Goal: Transaction & Acquisition: Book appointment/travel/reservation

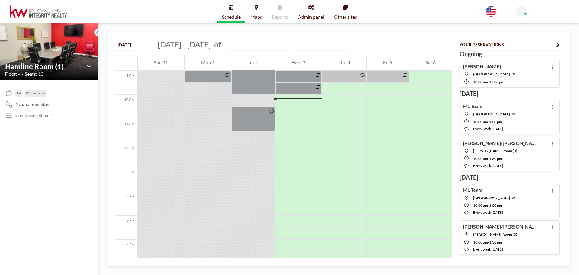
scroll to position [229, 0]
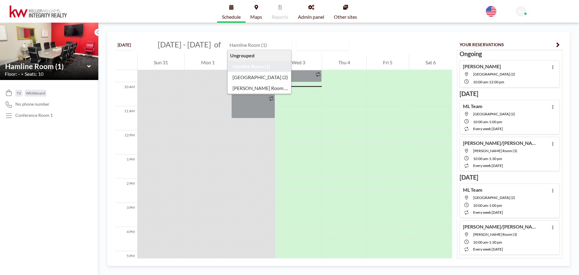
click at [239, 45] on input "text" at bounding box center [256, 45] width 58 height 10
type input "Hamline Room (1)"
click at [339, 62] on div "Thu 4" at bounding box center [344, 62] width 44 height 15
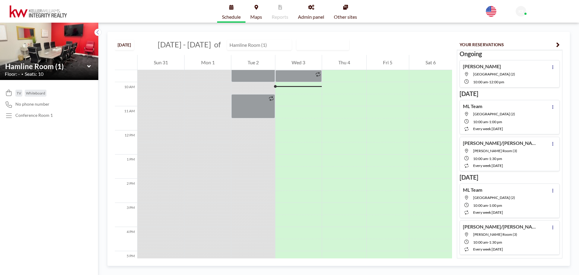
click at [264, 44] on input "text" at bounding box center [256, 45] width 58 height 10
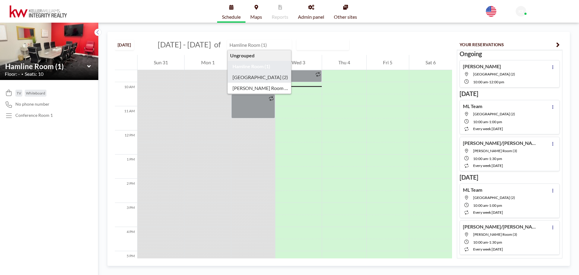
type input "[GEOGRAPHIC_DATA] (2)"
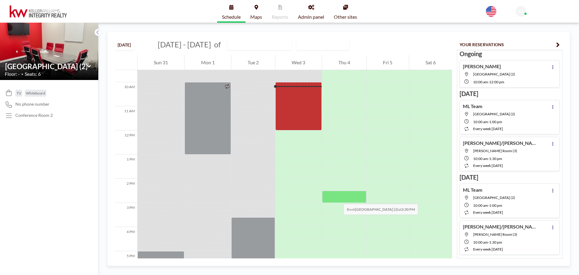
click at [337, 197] on div at bounding box center [344, 196] width 44 height 12
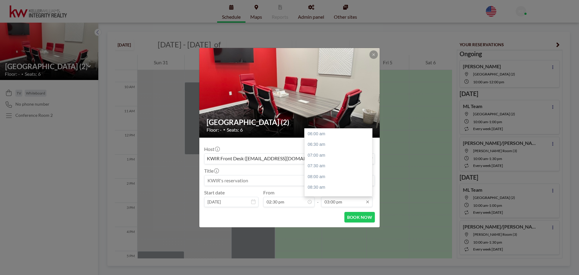
scroll to position [193, 0]
click at [332, 202] on input "03:00 pm" at bounding box center [346, 201] width 51 height 10
click at [316, 155] on div "04:00 pm" at bounding box center [339, 154] width 71 height 11
click at [322, 146] on div "04:30 pm" at bounding box center [339, 144] width 71 height 11
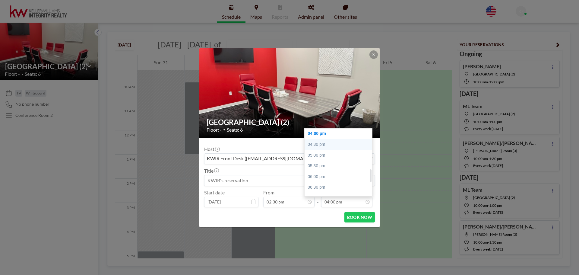
type input "04:30 pm"
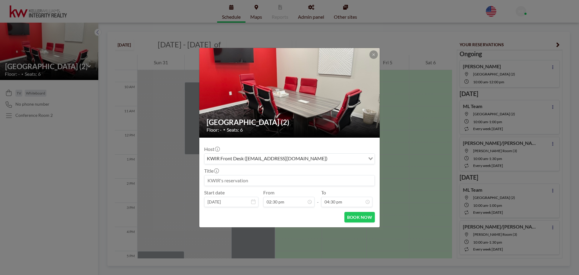
scroll to position [182, 0]
click at [253, 177] on input at bounding box center [289, 180] width 170 height 10
type input "[PERSON_NAME]"
click at [364, 217] on button "BOOK NOW" at bounding box center [359, 217] width 30 height 11
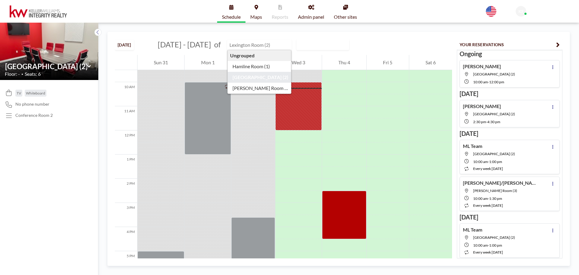
click at [242, 47] on input "text" at bounding box center [256, 45] width 58 height 10
type input "[GEOGRAPHIC_DATA] (2)"
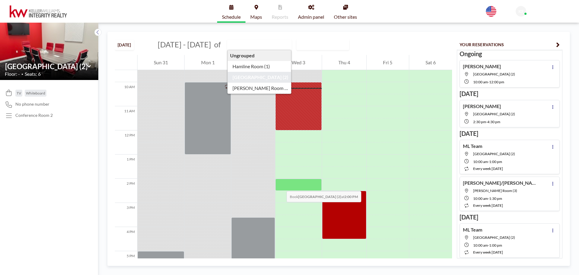
click at [280, 185] on div at bounding box center [298, 184] width 46 height 12
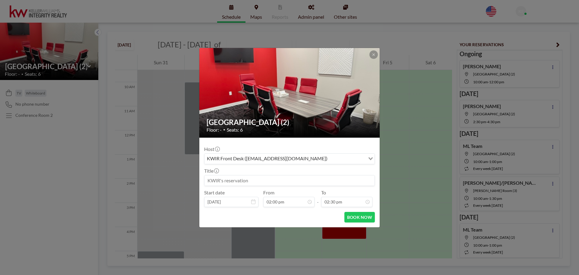
click at [262, 177] on input at bounding box center [289, 180] width 170 height 10
type input "[PERSON_NAME]"
click at [339, 202] on input "02:30 pm" at bounding box center [346, 201] width 51 height 10
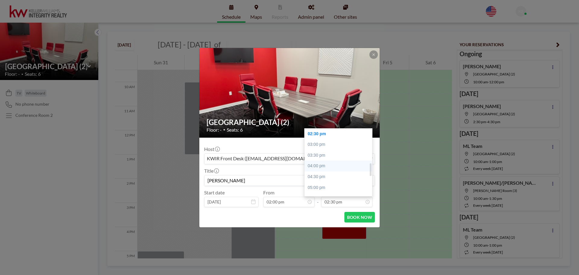
click at [323, 167] on div "04:00 pm" at bounding box center [339, 165] width 71 height 11
type input "04:00 pm"
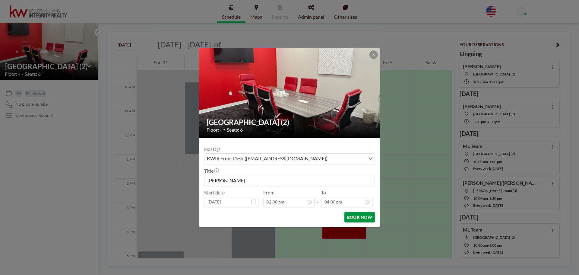
scroll to position [215, 0]
click at [364, 219] on button "BOOK NOW" at bounding box center [359, 217] width 30 height 11
